Goal: Task Accomplishment & Management: Manage account settings

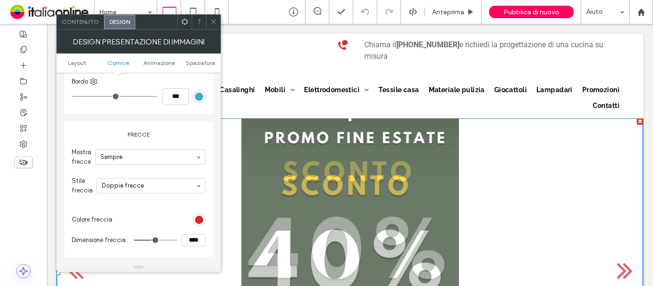
scroll to position [430, 0]
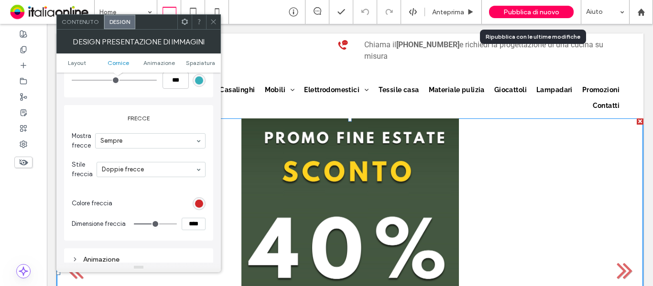
click at [521, 12] on span "Pubblica di nuovo" at bounding box center [532, 12] width 56 height 8
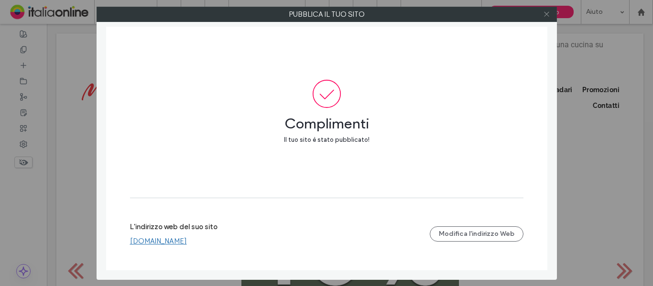
click at [548, 13] on icon at bounding box center [546, 14] width 7 height 7
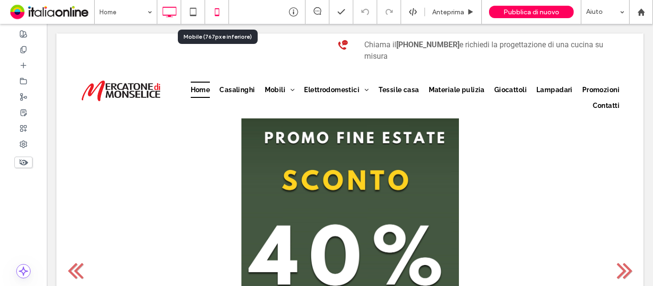
click at [221, 13] on icon at bounding box center [217, 11] width 19 height 19
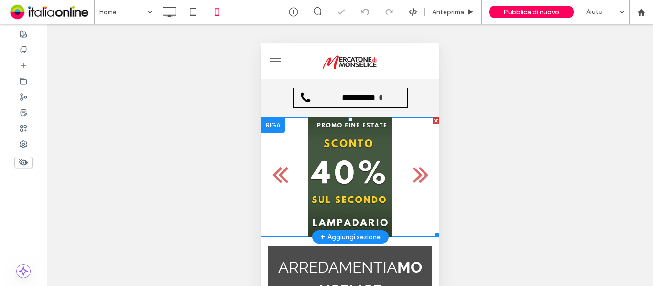
scroll to position [0, 0]
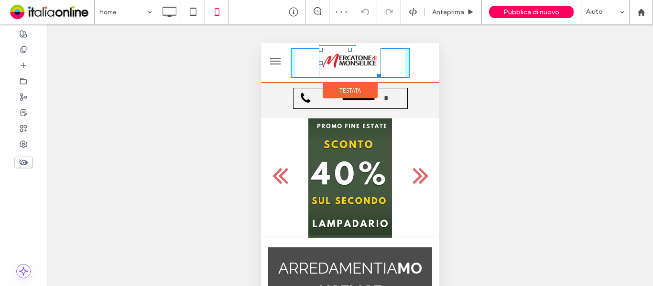
drag, startPoint x: 373, startPoint y: 69, endPoint x: 639, endPoint y: 123, distance: 272.3
click at [381, 76] on div at bounding box center [376, 74] width 7 height 7
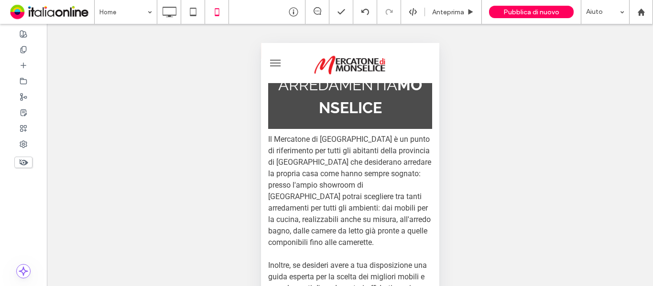
scroll to position [191, 0]
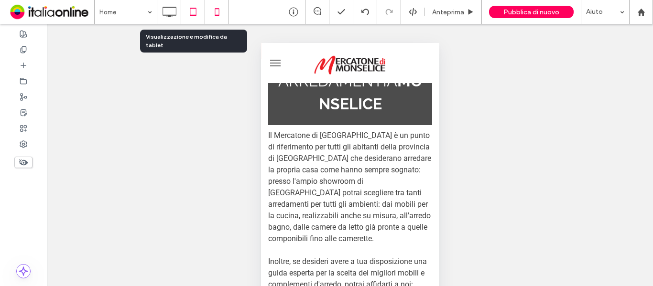
click at [187, 9] on icon at bounding box center [193, 11] width 19 height 19
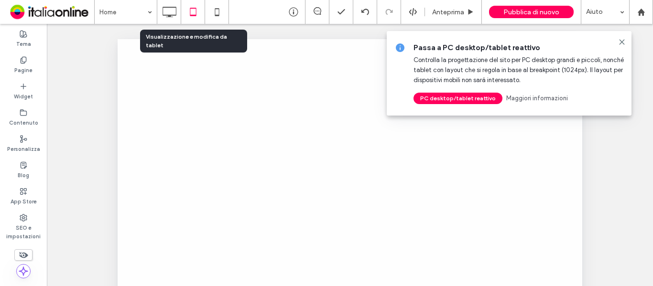
scroll to position [0, 0]
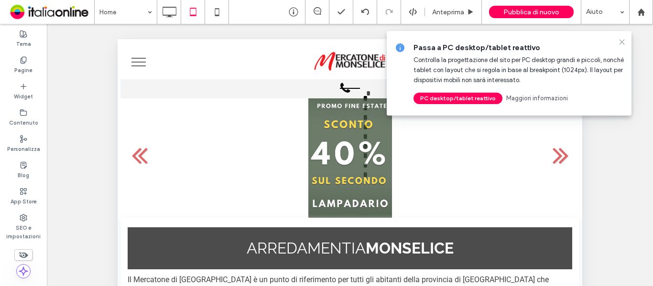
click at [622, 43] on use at bounding box center [622, 42] width 4 height 4
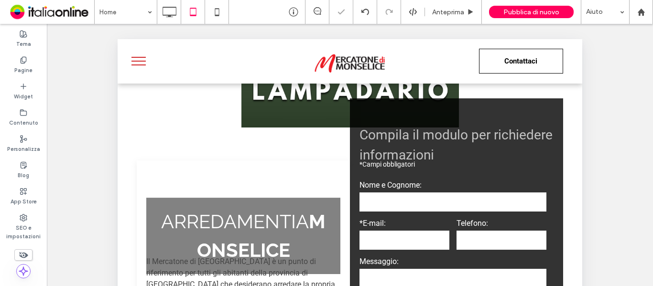
scroll to position [143, 0]
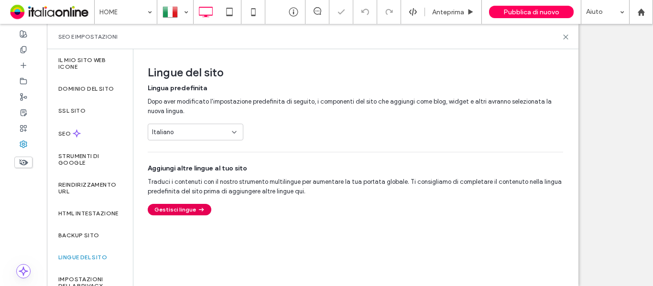
click at [187, 213] on button "Gestisci lingue" at bounding box center [180, 209] width 64 height 11
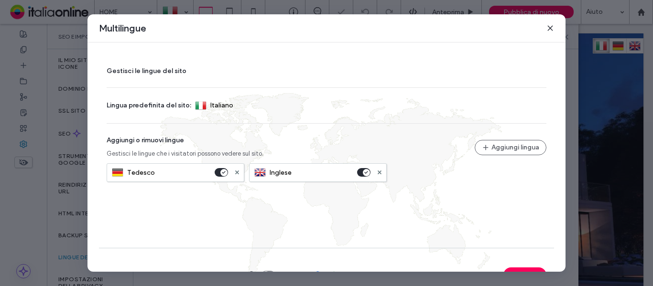
scroll to position [96, 0]
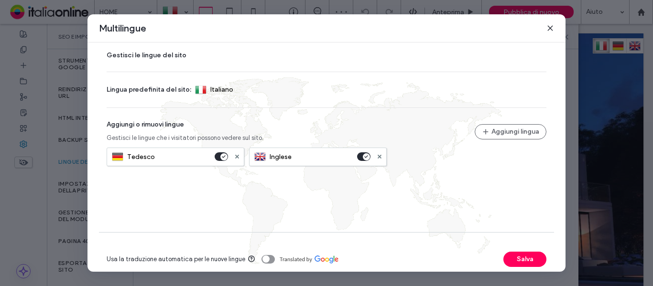
click at [264, 253] on section "Usa la traduzione automatica per le nuove lingue" at bounding box center [191, 259] width 168 height 19
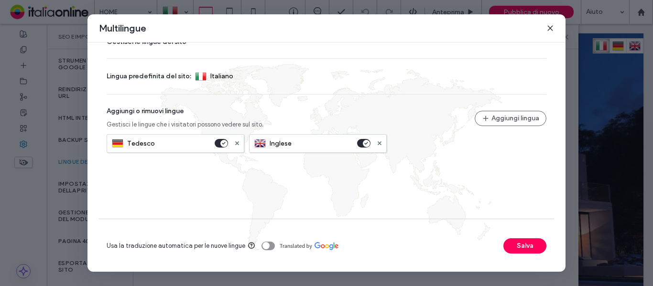
drag, startPoint x: 269, startPoint y: 246, endPoint x: 274, endPoint y: 249, distance: 5.8
click at [269, 246] on div "toggle" at bounding box center [268, 246] width 13 height 9
click at [523, 246] on button "Salva" at bounding box center [525, 246] width 43 height 15
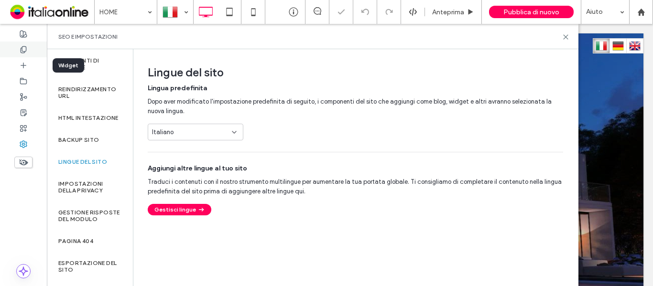
click at [19, 53] on div at bounding box center [23, 50] width 47 height 16
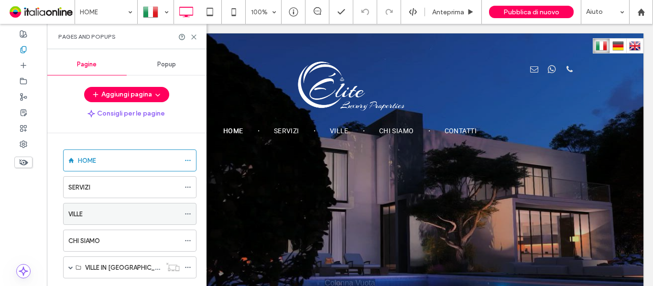
click at [188, 215] on icon at bounding box center [188, 214] width 7 height 7
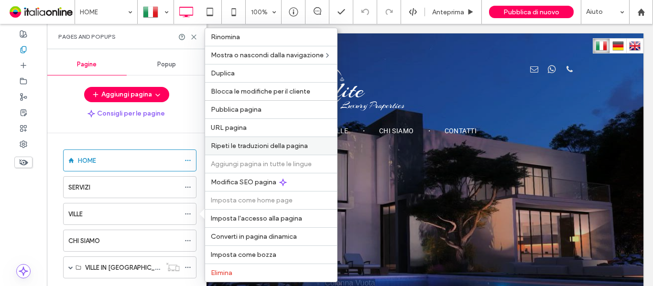
click at [269, 150] on div "Ripeti le traduzioni della pagina" at bounding box center [271, 146] width 132 height 18
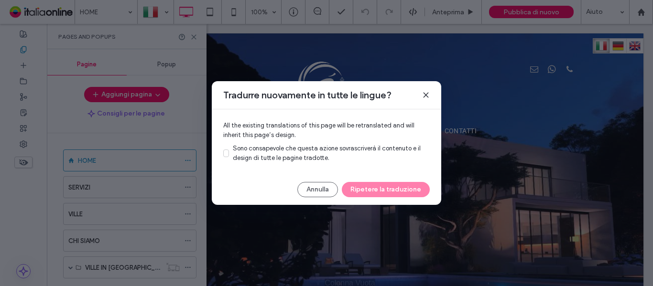
click at [265, 158] on span "Sono consapevole che questa azione sovrascriverà il contenuto e il design di tu…" at bounding box center [327, 153] width 188 height 17
click at [394, 192] on button "Ripetere la traduzione" at bounding box center [386, 189] width 88 height 15
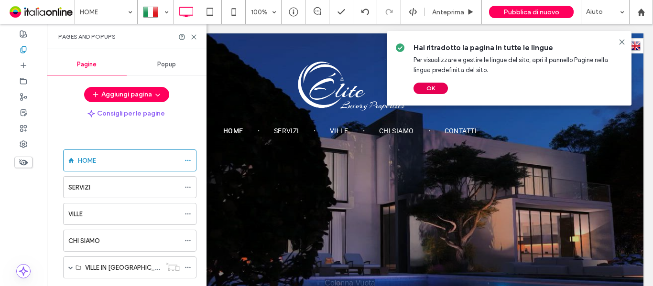
click at [429, 94] on button "OK" at bounding box center [431, 88] width 34 height 11
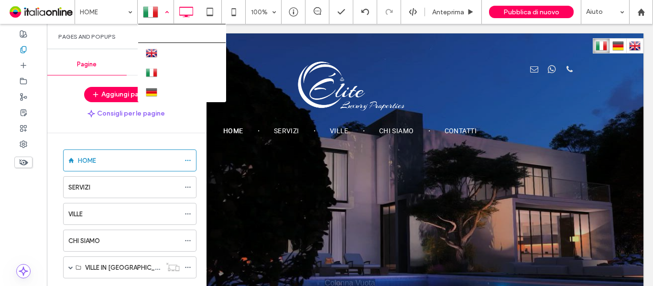
click at [151, 7] on div at bounding box center [155, 11] width 35 height 23
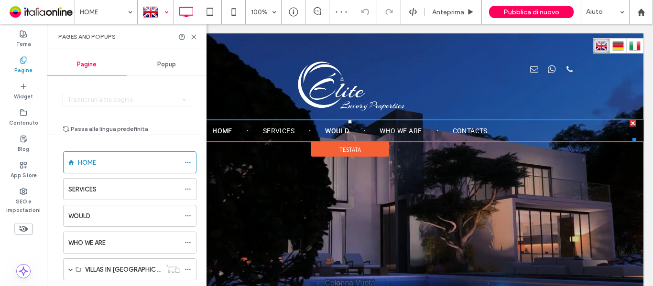
click at [338, 132] on span "WOULD" at bounding box center [337, 131] width 24 height 8
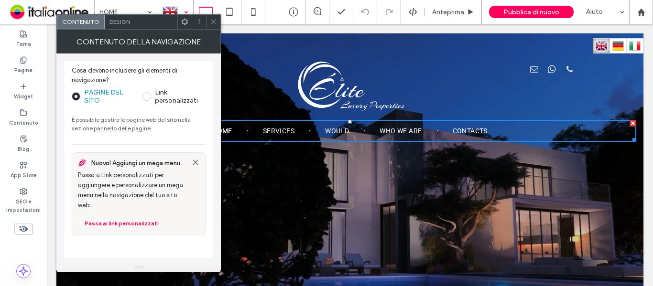
click at [214, 25] on icon at bounding box center [213, 21] width 7 height 7
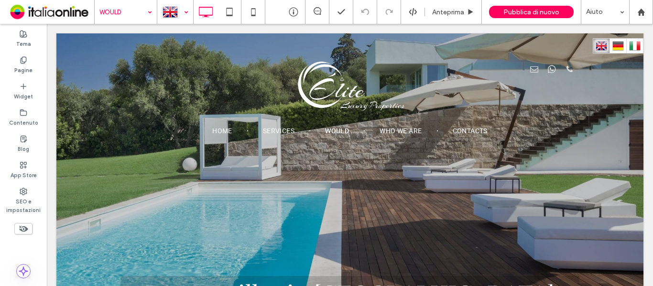
click at [112, 12] on input at bounding box center [123, 12] width 48 height 24
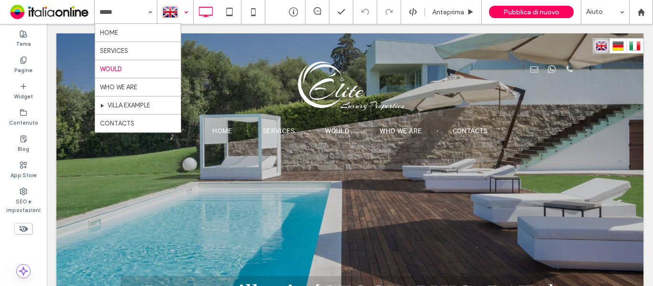
click at [170, 12] on div at bounding box center [175, 11] width 35 height 23
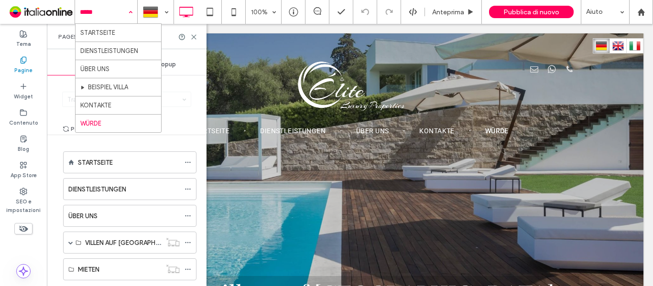
click at [108, 12] on input at bounding box center [104, 12] width 48 height 24
click at [155, 0] on div at bounding box center [155, 11] width 35 height 23
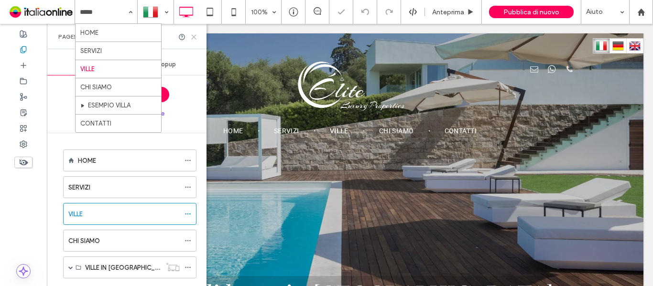
click at [193, 40] on icon at bounding box center [193, 36] width 7 height 7
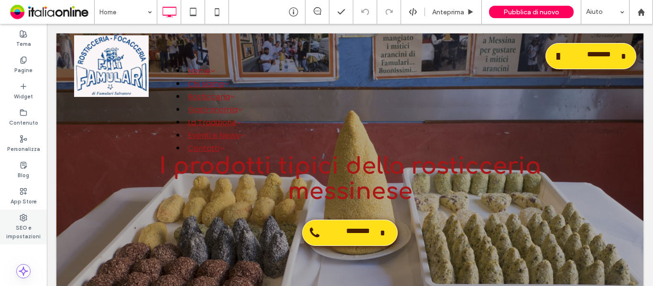
click at [26, 228] on label "SEO e impostazioni" at bounding box center [23, 231] width 47 height 19
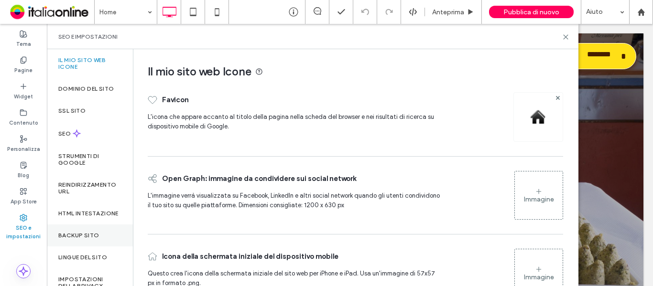
click at [96, 239] on label "Backup sito" at bounding box center [78, 235] width 41 height 7
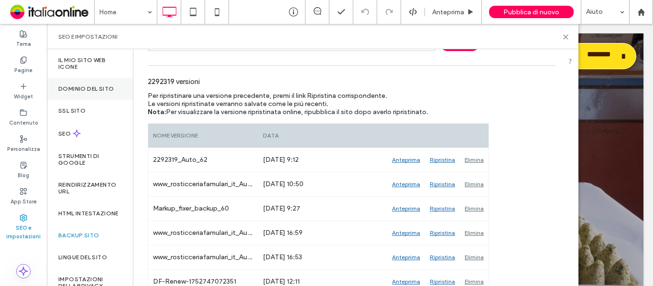
click at [93, 88] on label "Dominio del sito" at bounding box center [85, 89] width 55 height 7
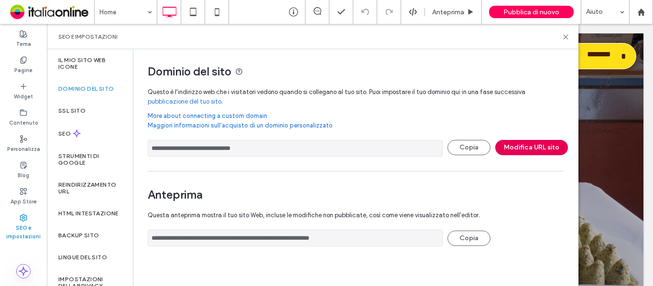
click at [527, 149] on button "Modifica URL sito" at bounding box center [531, 147] width 73 height 15
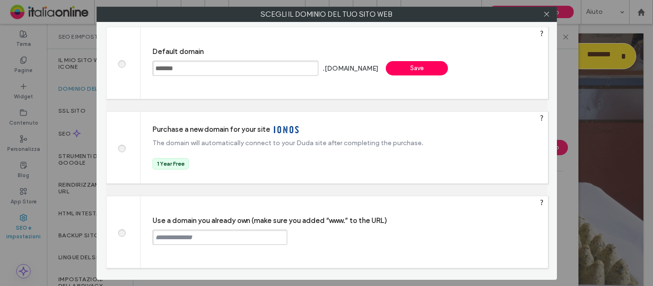
click at [440, 66] on div "Save" at bounding box center [417, 68] width 62 height 14
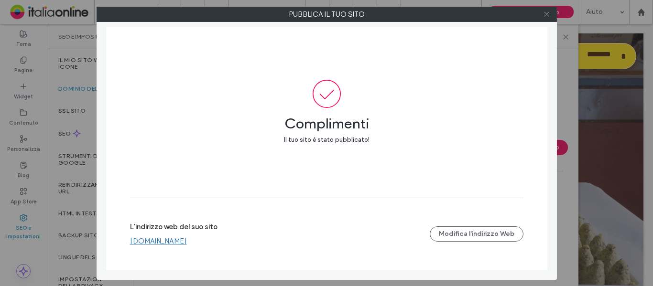
click at [547, 13] on icon at bounding box center [546, 14] width 7 height 7
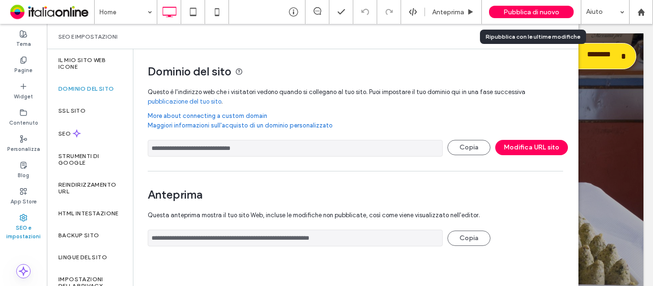
click at [517, 13] on span "Pubblica di nuovo" at bounding box center [532, 12] width 56 height 8
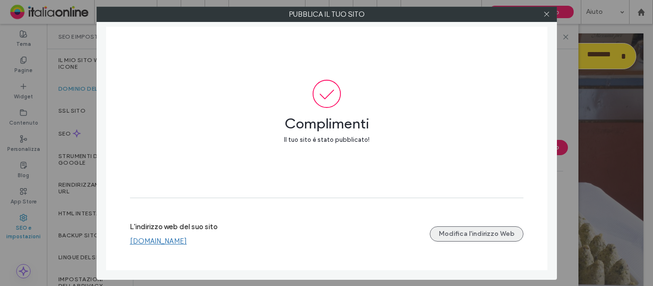
click at [464, 236] on button "Modifica l'indirizzo Web" at bounding box center [477, 234] width 94 height 15
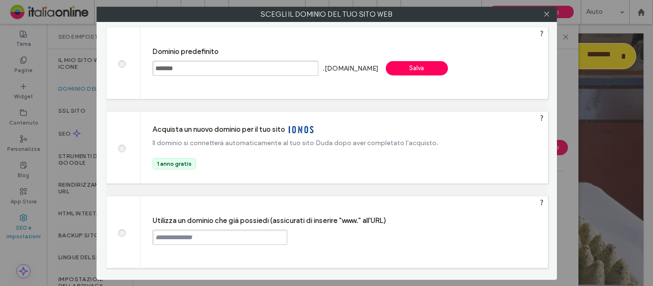
click at [444, 67] on div "Salva" at bounding box center [417, 68] width 62 height 14
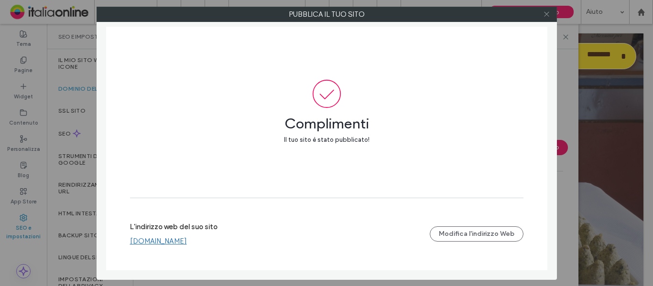
click at [549, 19] on span at bounding box center [546, 14] width 7 height 14
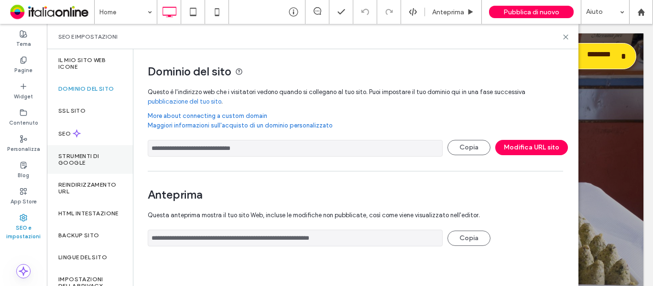
click at [94, 152] on div "Strumenti di Google" at bounding box center [90, 159] width 86 height 29
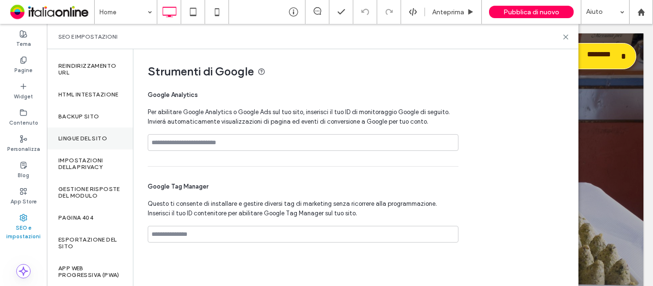
scroll to position [139, 0]
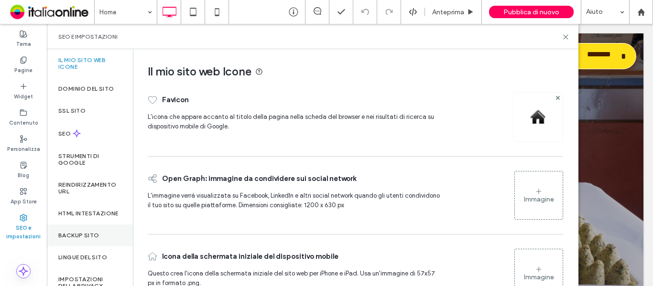
click at [73, 239] on label "Backup sito" at bounding box center [78, 235] width 41 height 7
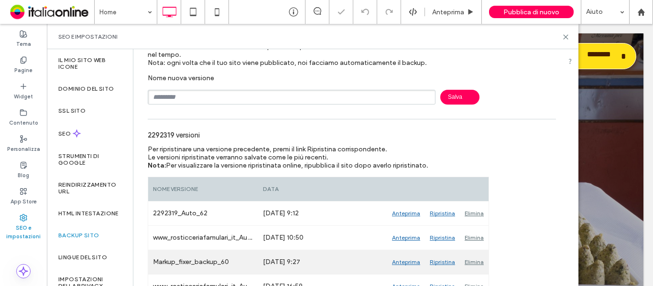
scroll to position [96, 0]
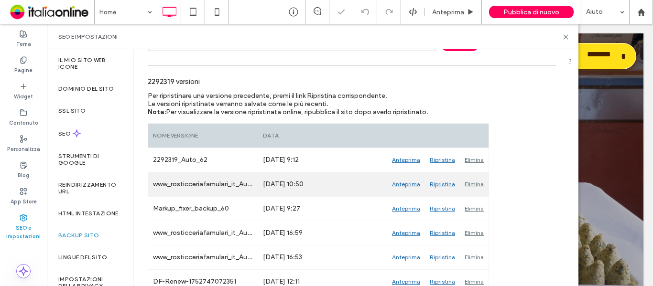
click at [215, 184] on div "www_rosticceriafamulari_it_Auto_61" at bounding box center [203, 185] width 110 height 24
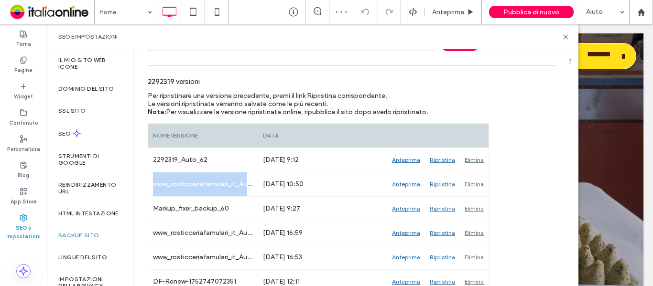
copy div "www_rosticceriafamulari_it_Auto_61"
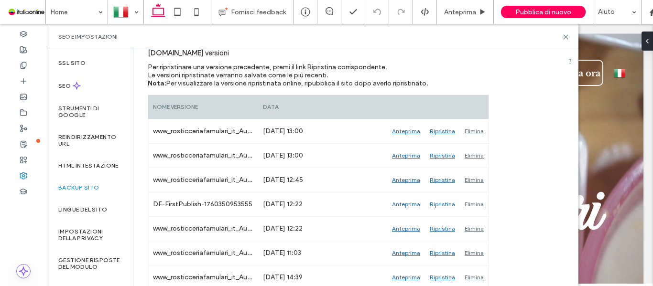
scroll to position [39, 0]
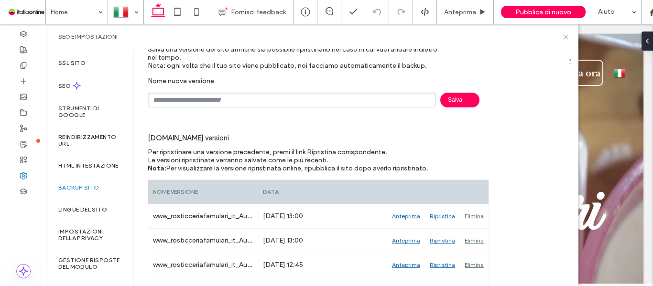
click at [567, 37] on use at bounding box center [566, 37] width 4 height 4
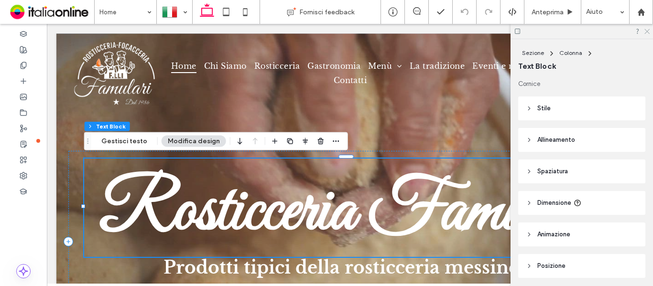
click at [649, 33] on icon at bounding box center [647, 31] width 6 height 6
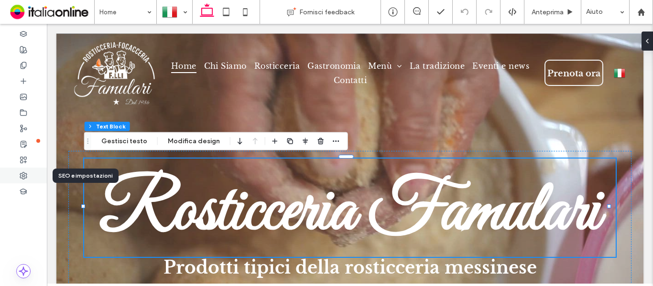
click at [27, 178] on icon at bounding box center [24, 176] width 8 height 8
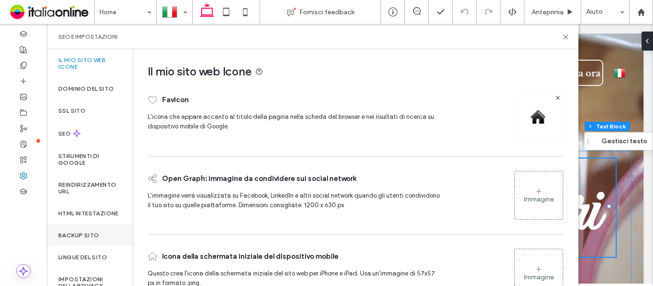
click at [96, 239] on label "Backup sito" at bounding box center [78, 235] width 41 height 7
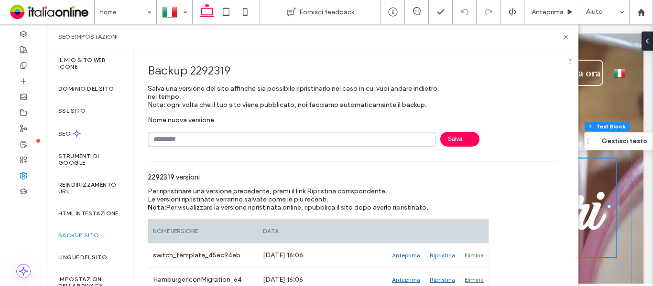
click at [562, 37] on div "SEO e impostazioni" at bounding box center [312, 37] width 509 height 8
click at [567, 36] on use at bounding box center [566, 37] width 4 height 4
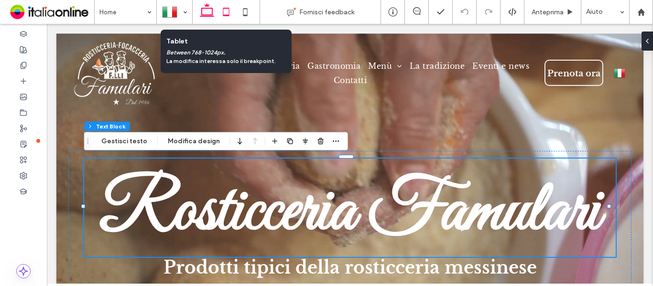
click at [226, 13] on icon at bounding box center [226, 11] width 19 height 19
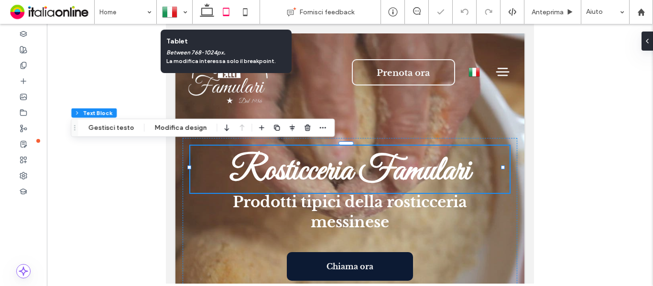
type input "***"
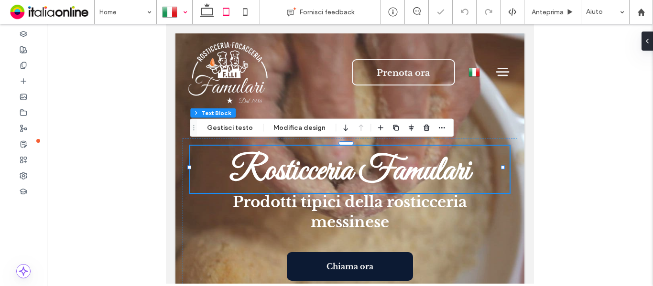
click at [178, 14] on div at bounding box center [174, 11] width 34 height 23
click at [207, 12] on icon at bounding box center [207, 11] width 19 height 19
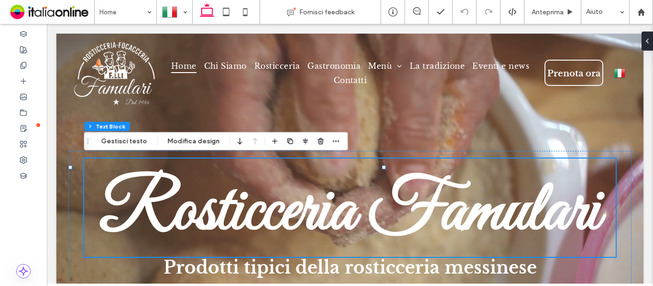
type input "**"
type input "****"
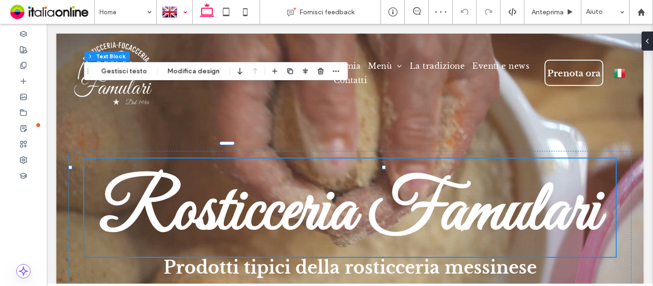
click at [172, 21] on div at bounding box center [174, 11] width 34 height 23
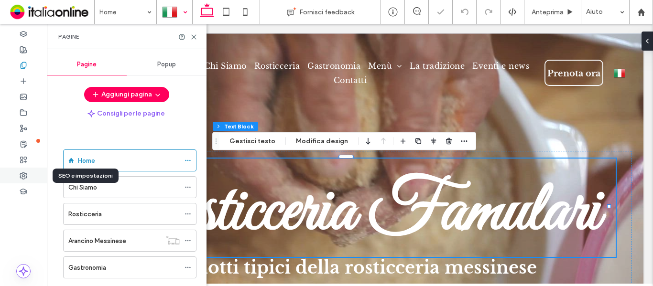
click at [24, 179] on use at bounding box center [23, 176] width 7 height 7
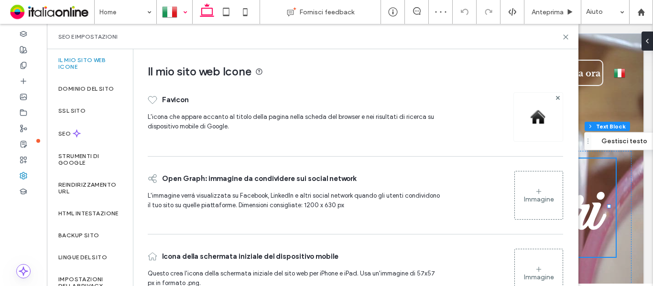
click at [535, 120] on img at bounding box center [538, 117] width 15 height 15
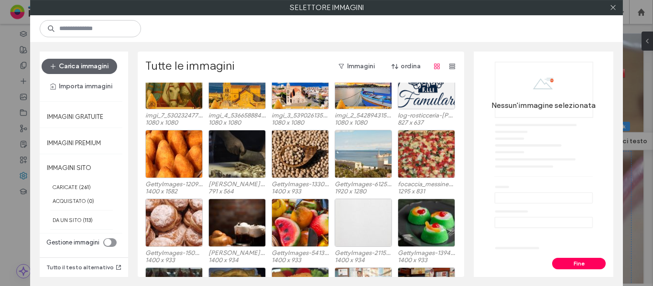
scroll to position [406, 0]
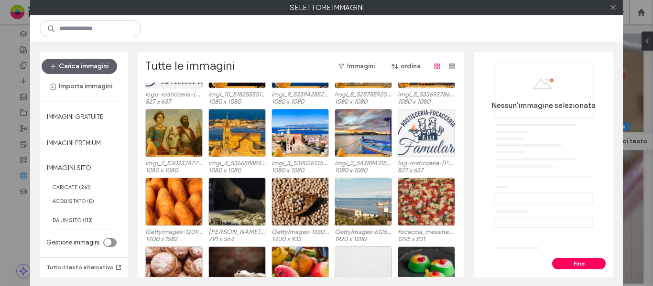
click at [415, 140] on div at bounding box center [426, 133] width 57 height 48
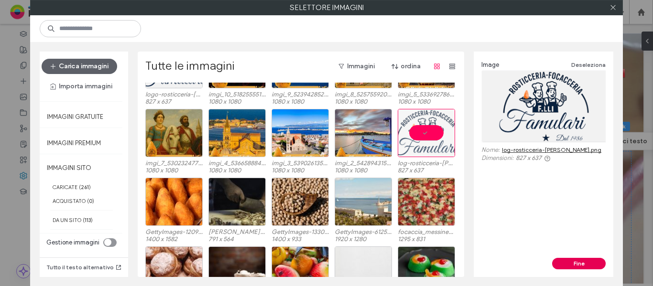
click at [578, 266] on button "Fine" at bounding box center [579, 263] width 54 height 11
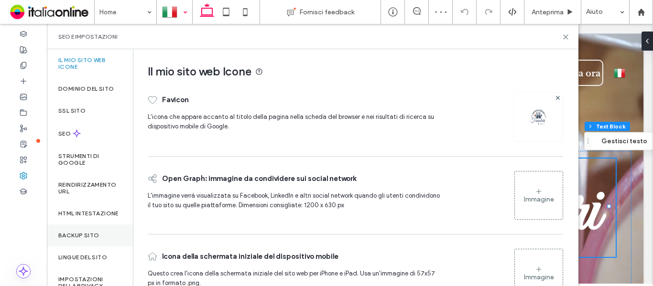
click at [85, 239] on label "Backup sito" at bounding box center [78, 235] width 41 height 7
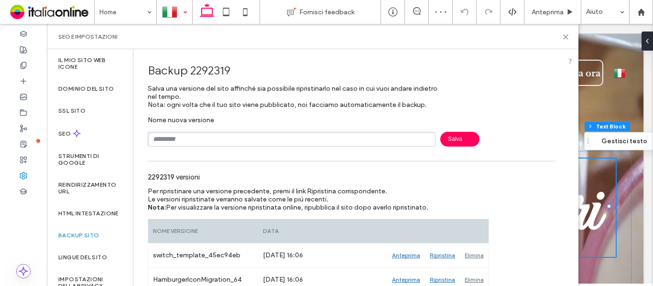
click at [220, 139] on input "text" at bounding box center [292, 139] width 288 height 15
type input "**********"
click at [473, 141] on span "Salva" at bounding box center [459, 139] width 39 height 15
click at [566, 38] on icon at bounding box center [565, 36] width 7 height 7
